Goal: Find specific page/section: Find specific page/section

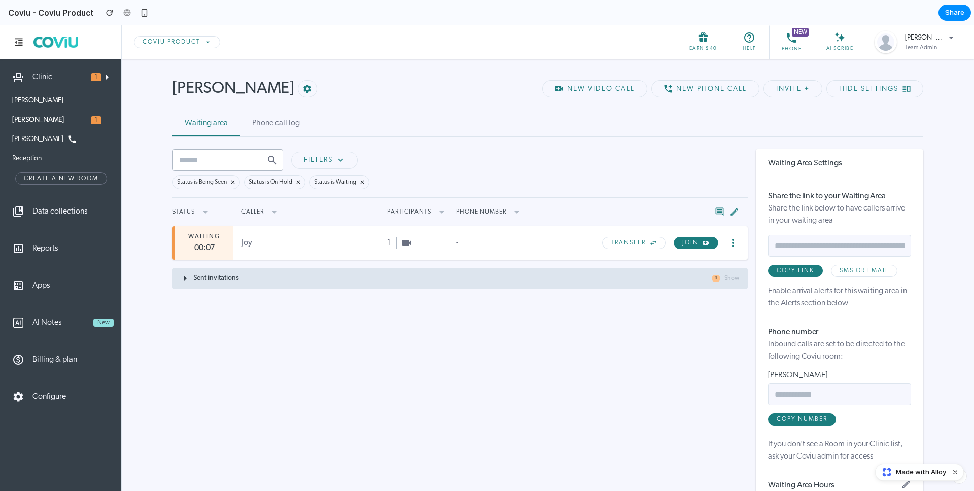
click at [187, 285] on icon at bounding box center [185, 278] width 12 height 12
click at [188, 285] on icon at bounding box center [185, 278] width 12 height 12
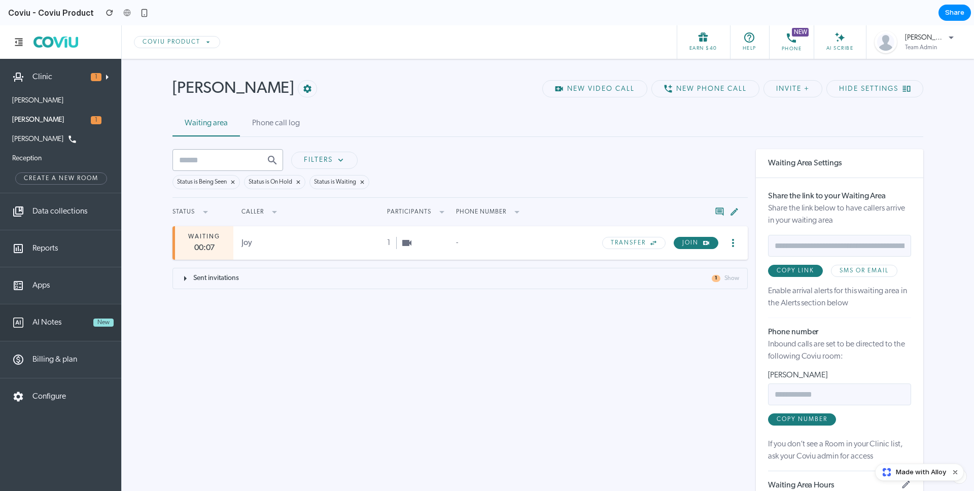
click at [63, 316] on link "AI Notes New" at bounding box center [61, 322] width 122 height 37
